Goal: Information Seeking & Learning: Learn about a topic

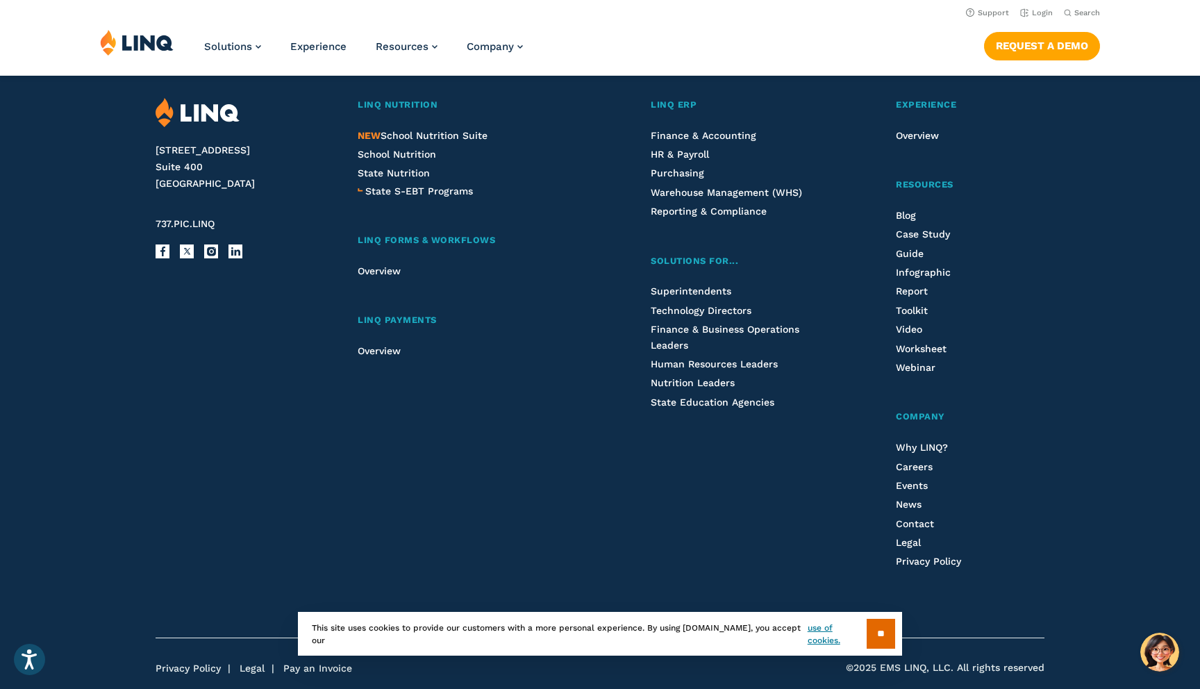
scroll to position [4564, 0]
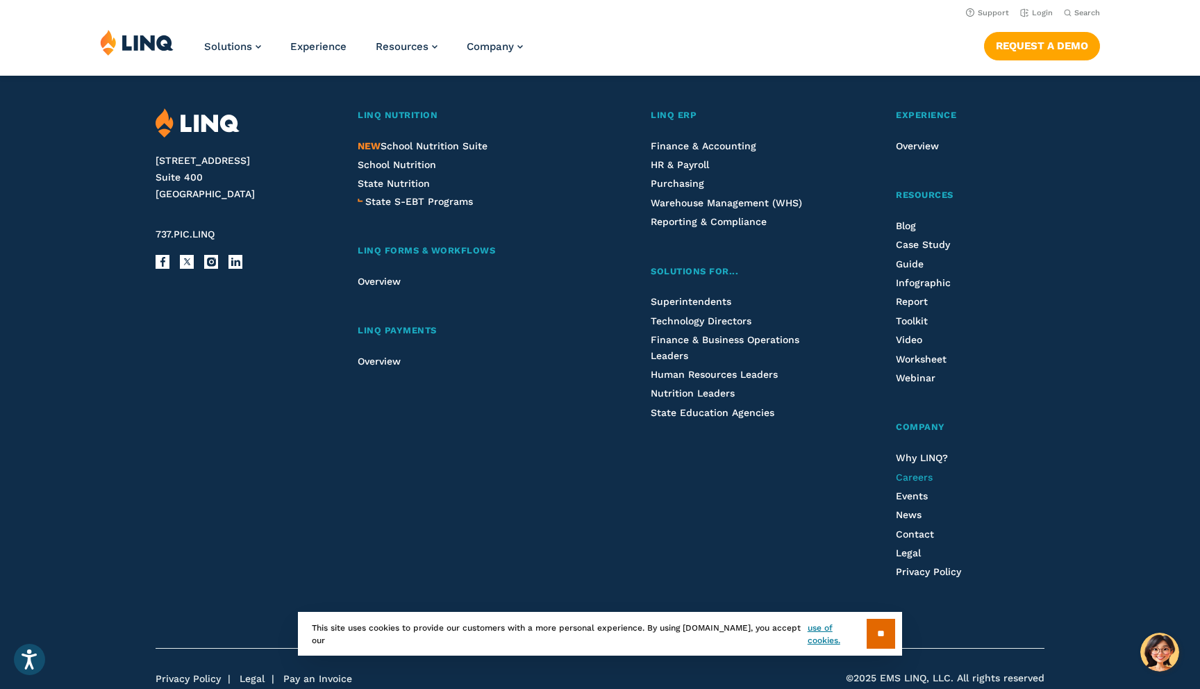
click at [912, 477] on span "Careers" at bounding box center [914, 476] width 37 height 11
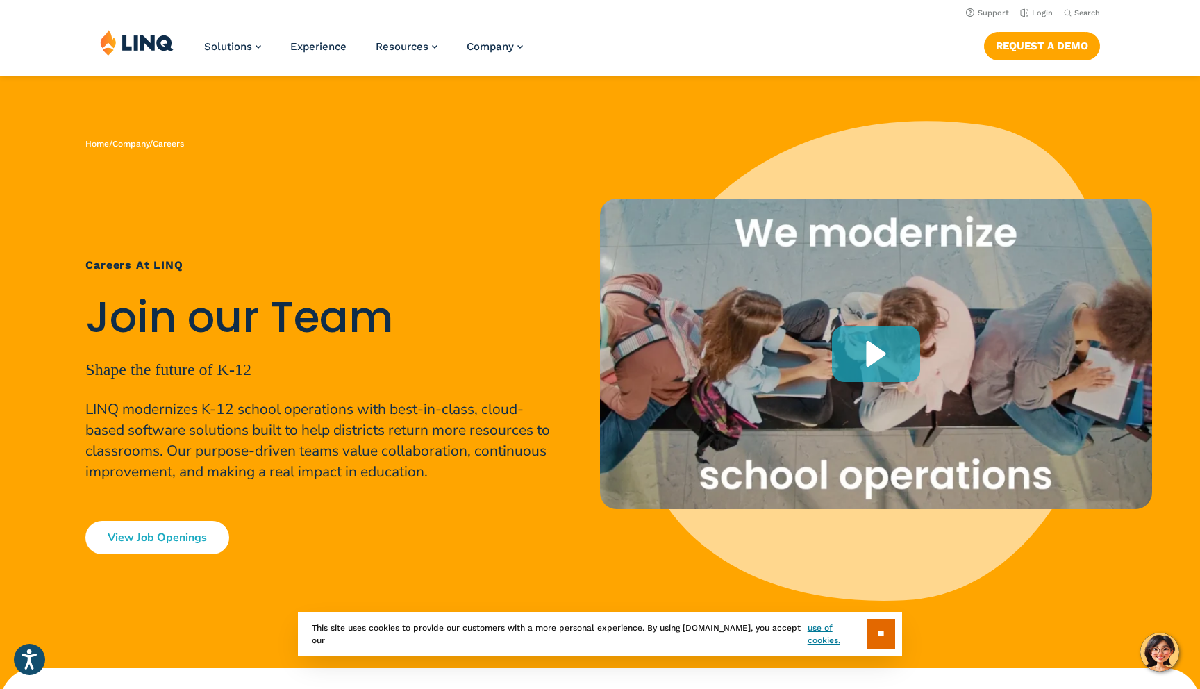
click at [179, 538] on link "View Job Openings" at bounding box center [157, 537] width 144 height 33
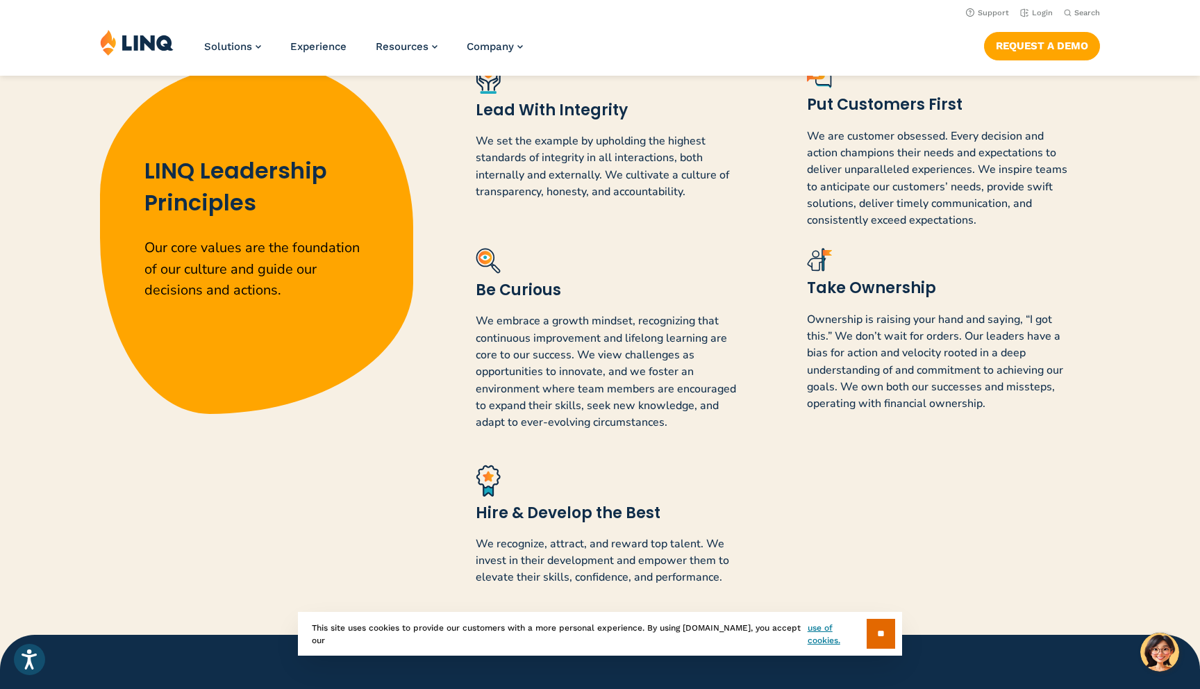
scroll to position [1106, 0]
